Goal: Transaction & Acquisition: Register for event/course

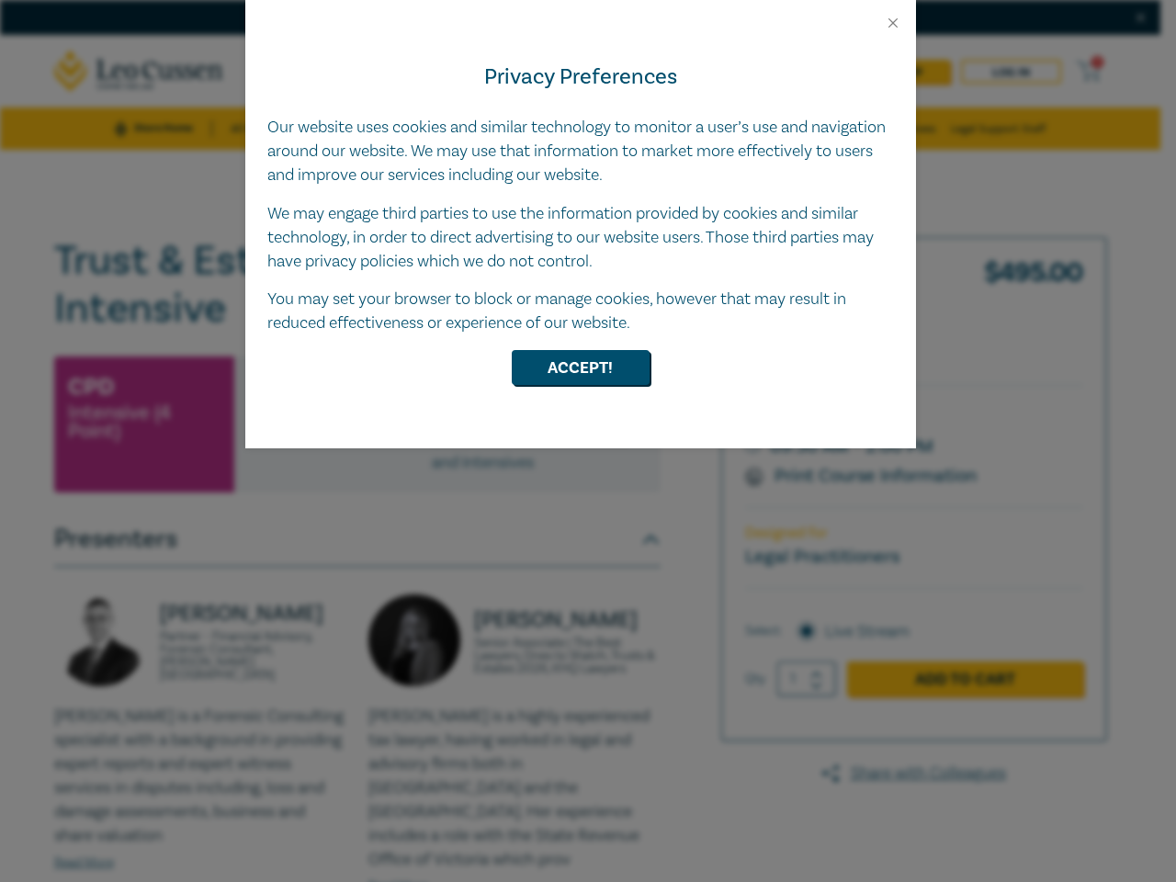
click at [588, 441] on div "Privacy Preferences Our website uses cookies and similar technology to monitor …" at bounding box center [580, 239] width 671 height 417
click at [893, 23] on button "Close" at bounding box center [893, 23] width 17 height 17
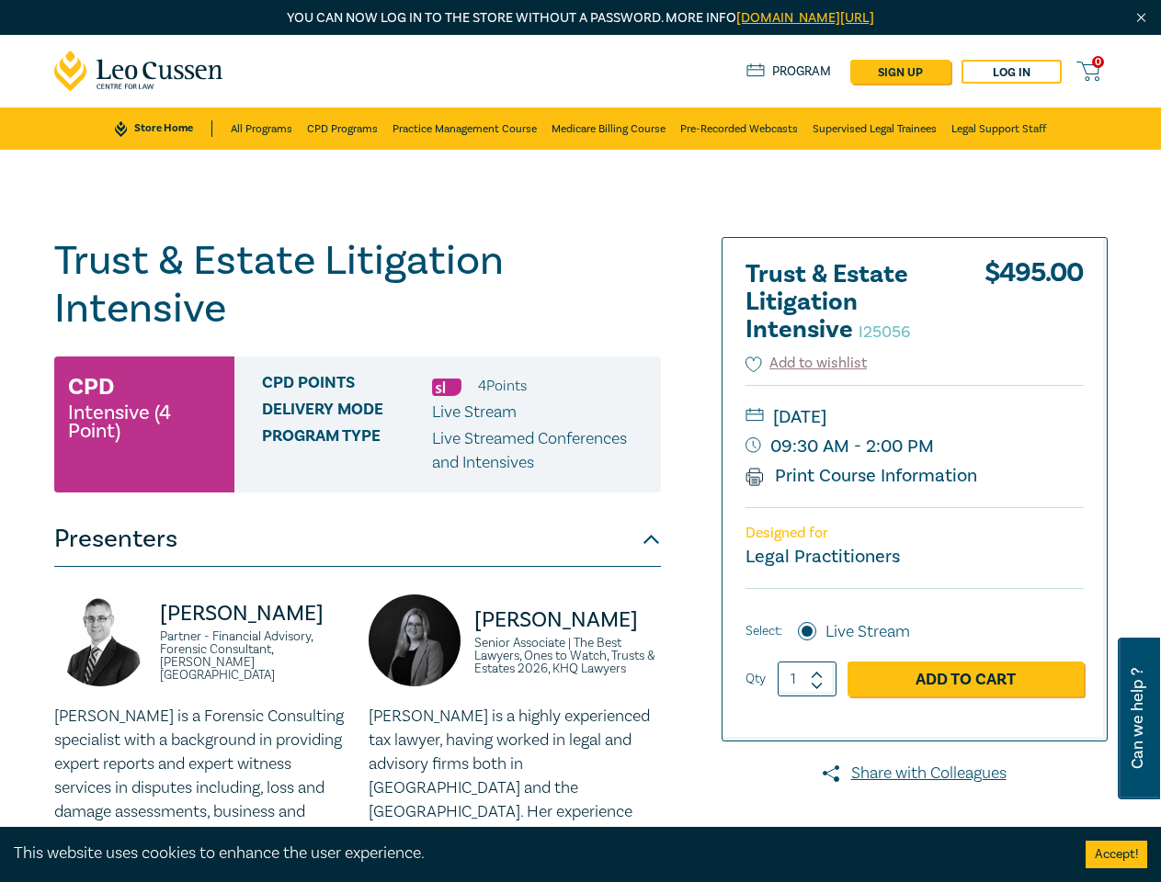
click at [581, 368] on div "CPD Points 4 Point s Delivery Mode Live Stream Program type Live Streamed Confe…" at bounding box center [447, 425] width 426 height 136
